Goal: Find specific page/section: Find specific page/section

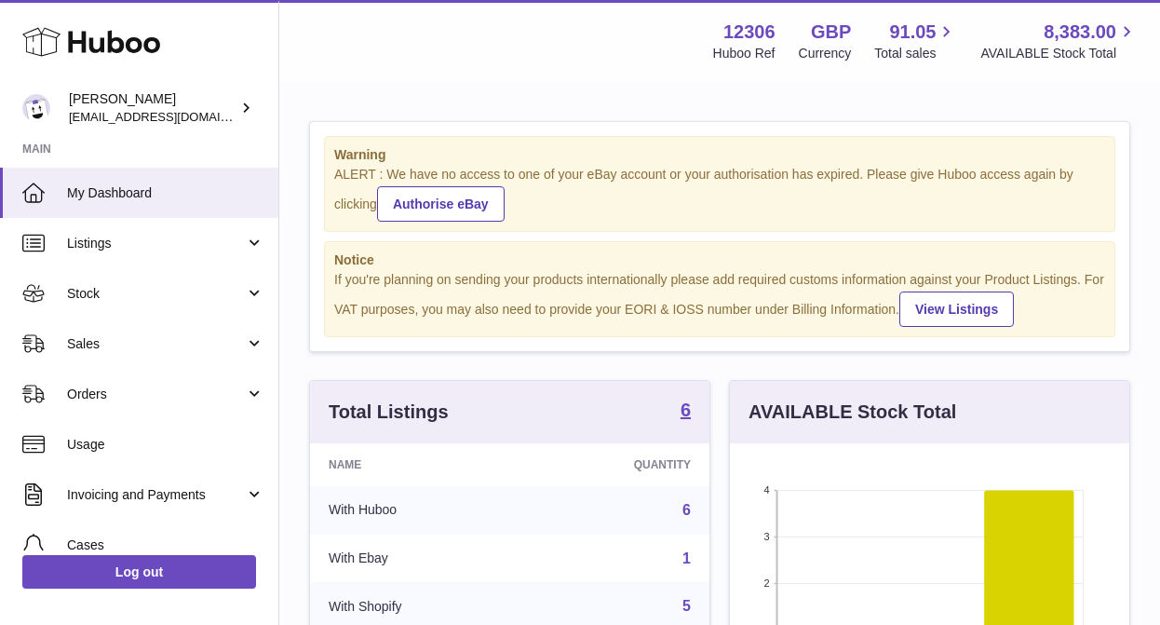
scroll to position [290, 399]
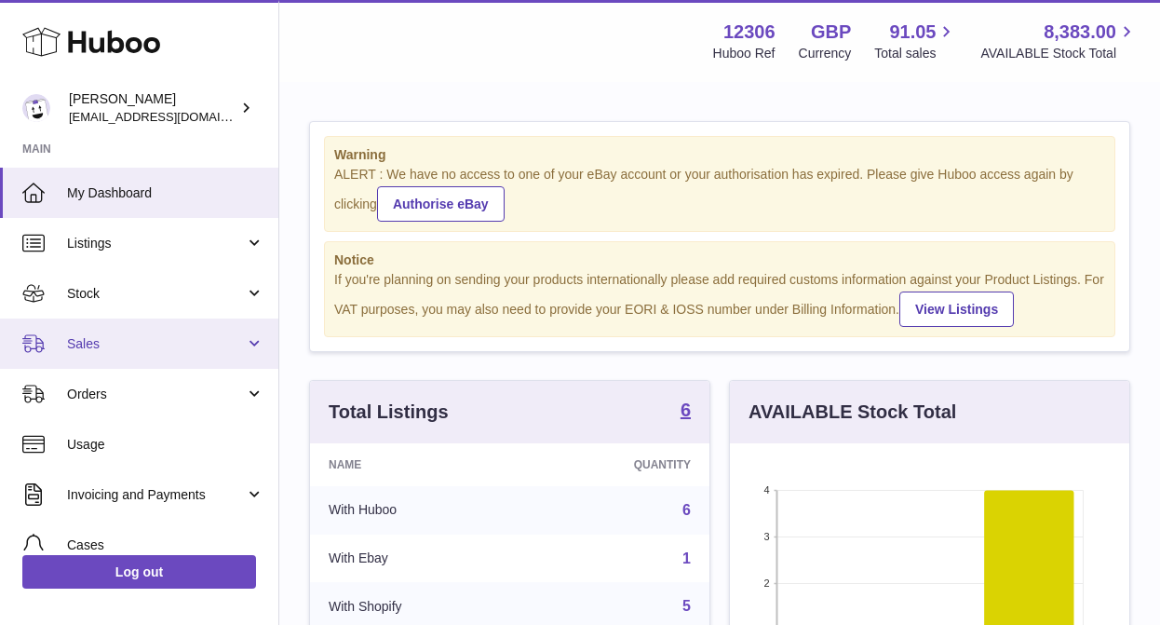
click at [172, 352] on link "Sales" at bounding box center [139, 343] width 278 height 50
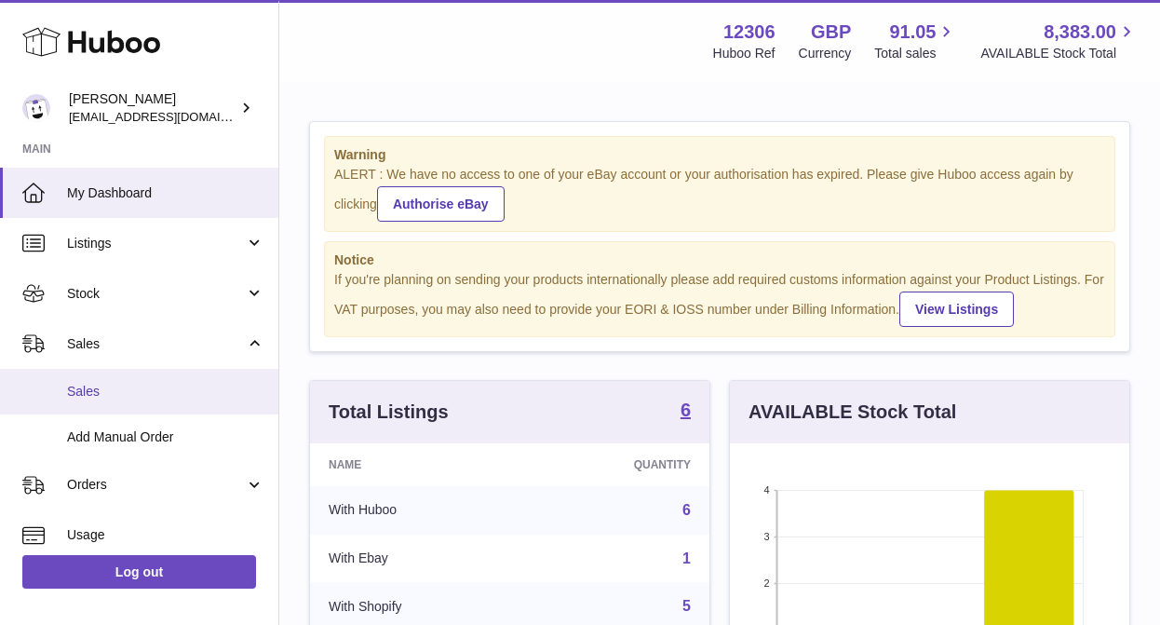
click at [139, 398] on span "Sales" at bounding box center [165, 392] width 197 height 18
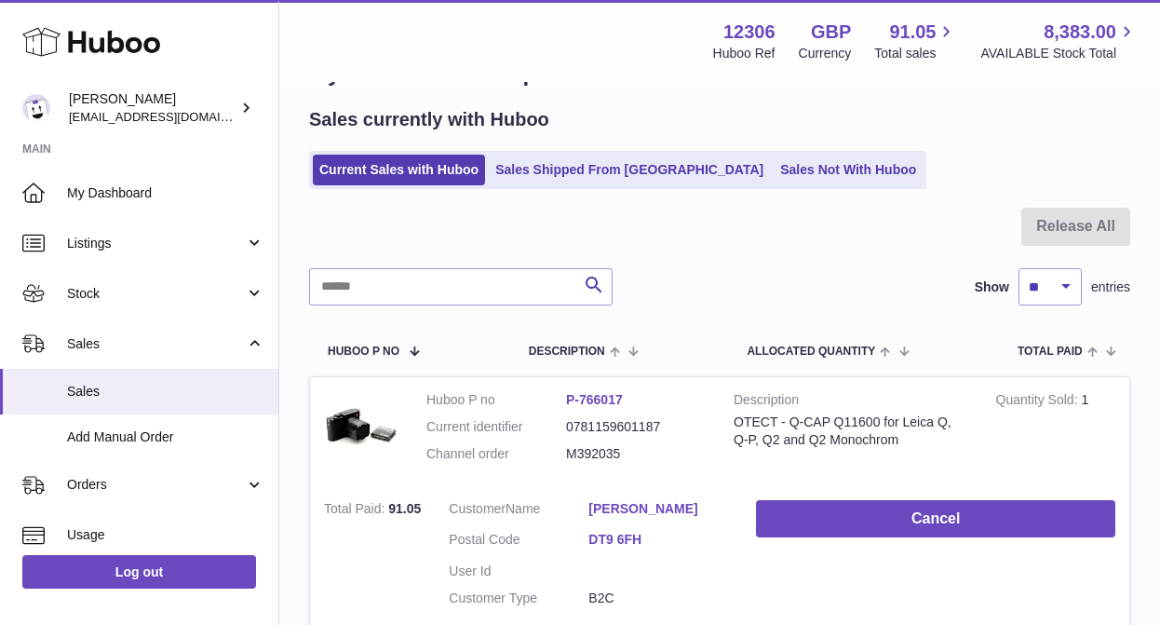
scroll to position [66, 0]
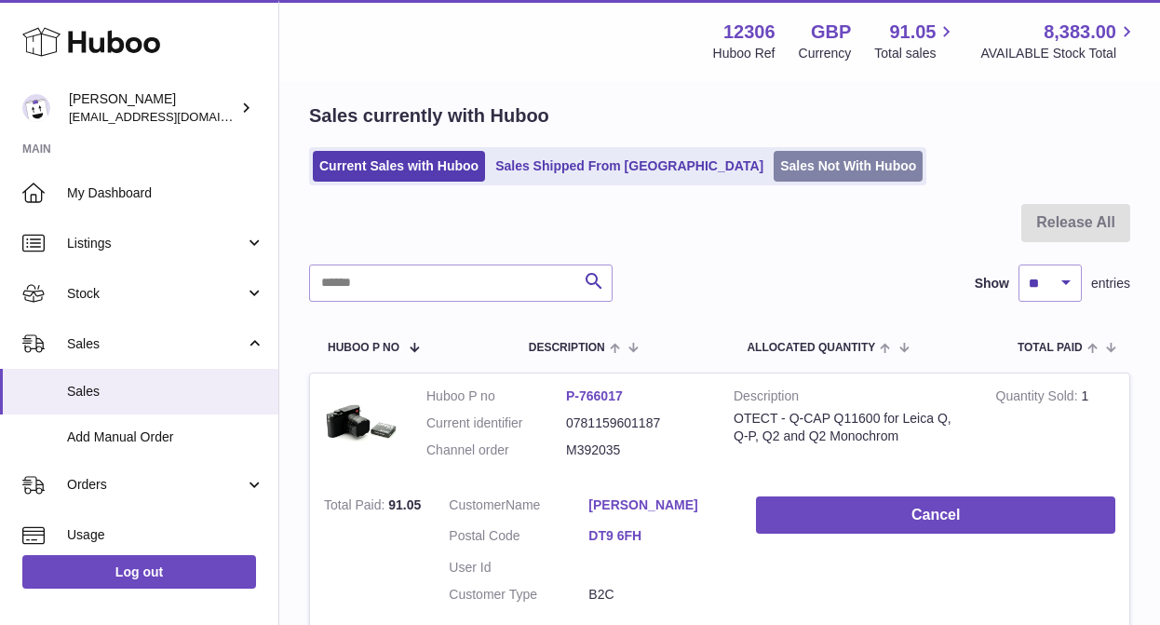
click at [773, 169] on link "Sales Not With Huboo" at bounding box center [847, 166] width 149 height 31
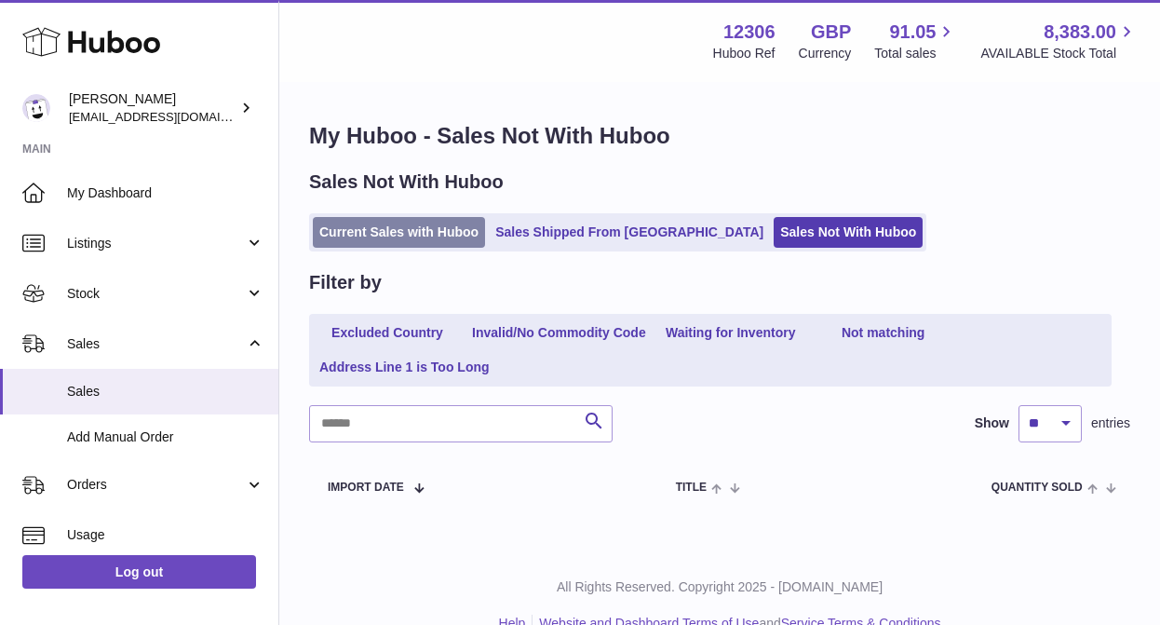
click at [359, 232] on link "Current Sales with Huboo" at bounding box center [399, 232] width 172 height 31
